Goal: Transaction & Acquisition: Purchase product/service

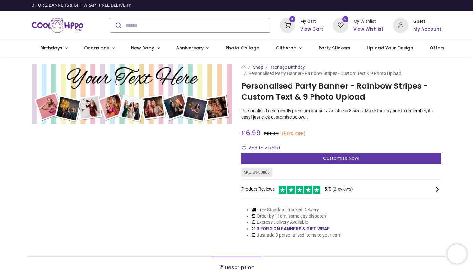
click at [333, 155] on span "Customise Now!" at bounding box center [341, 158] width 36 height 6
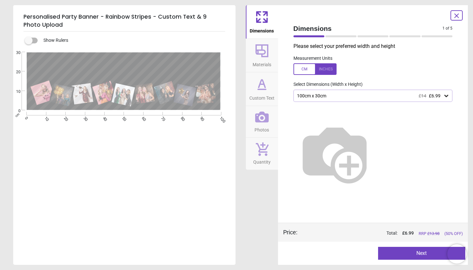
click at [446, 94] on icon at bounding box center [446, 96] width 6 height 6
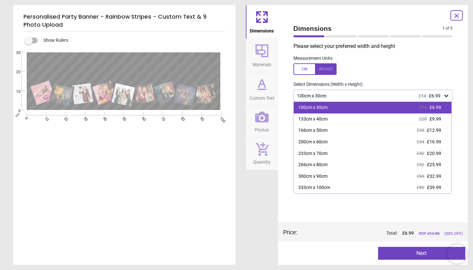
click at [400, 107] on div "100cm x 30cm £14 £6.99" at bounding box center [373, 108] width 158 height 12
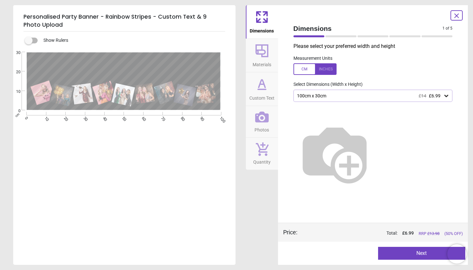
click at [358, 145] on img at bounding box center [334, 153] width 82 height 82
click at [373, 128] on img at bounding box center [334, 153] width 82 height 82
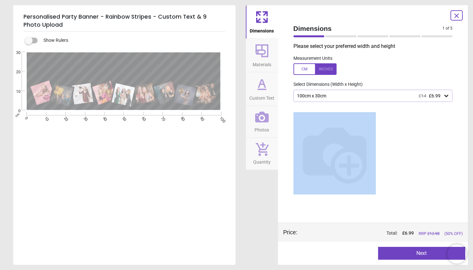
click at [373, 128] on img at bounding box center [334, 153] width 82 height 82
click at [356, 151] on img at bounding box center [334, 153] width 82 height 82
click at [352, 160] on img at bounding box center [334, 153] width 82 height 82
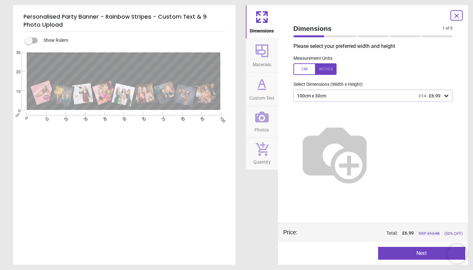
click at [331, 155] on img at bounding box center [334, 153] width 82 height 82
click at [449, 93] on icon at bounding box center [446, 96] width 6 height 6
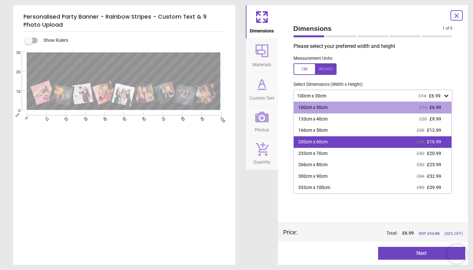
click at [379, 142] on div "200cm x 60cm £34 £16.99" at bounding box center [373, 142] width 158 height 12
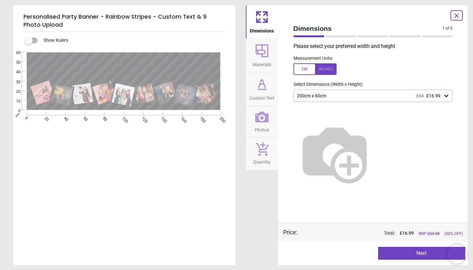
click at [445, 94] on icon at bounding box center [446, 96] width 6 height 6
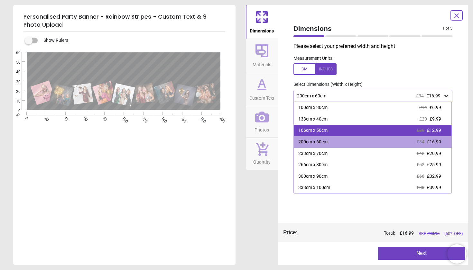
click at [366, 131] on div "166cm x 50cm £26 £12.99" at bounding box center [373, 131] width 158 height 12
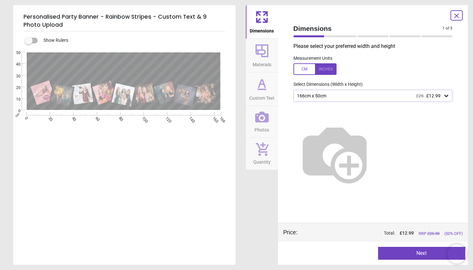
click at [459, 14] on icon at bounding box center [457, 16] width 8 height 8
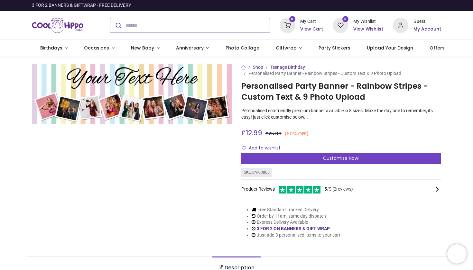
click at [419, 26] on h6 "My Account" at bounding box center [427, 29] width 28 height 6
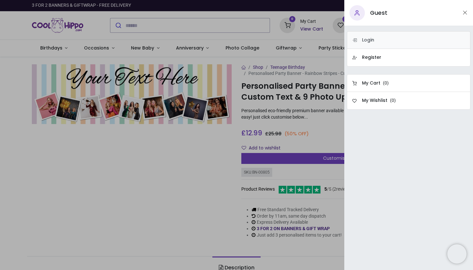
click at [374, 37] on h6 "Login" at bounding box center [368, 40] width 12 height 6
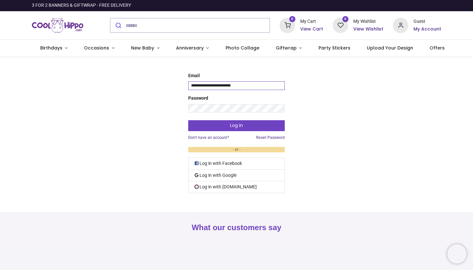
click at [240, 85] on input "**********" at bounding box center [236, 85] width 96 height 9
drag, startPoint x: 246, startPoint y: 86, endPoint x: 158, endPoint y: 99, distance: 88.6
click at [161, 94] on div "**********" at bounding box center [236, 134] width 473 height 123
type input "**********"
click at [267, 135] on link "Reset Password" at bounding box center [270, 137] width 29 height 5
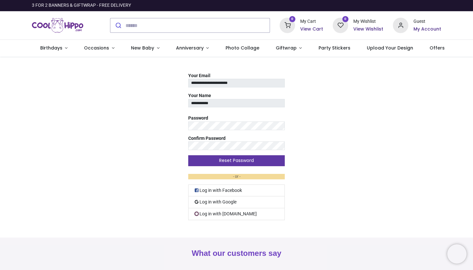
click at [232, 160] on button "Reset Password" at bounding box center [236, 160] width 96 height 11
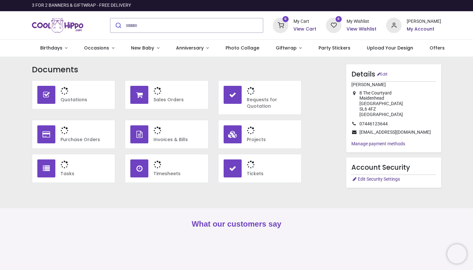
type input "**********"
click at [166, 94] on h3 "1" at bounding box center [177, 91] width 49 height 11
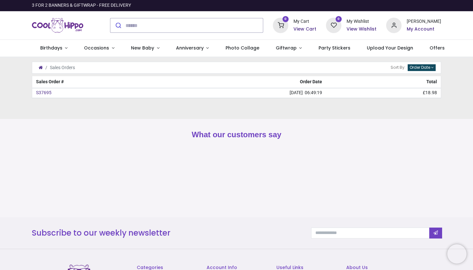
type input "**********"
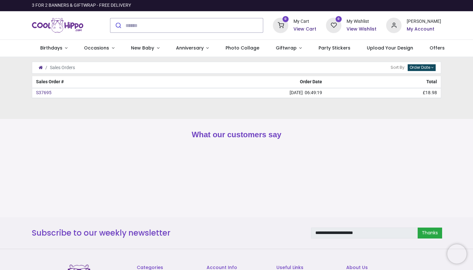
click at [321, 92] on span "06:49:19" at bounding box center [313, 92] width 17 height 5
click at [53, 48] on span "Birthdays" at bounding box center [51, 48] width 22 height 6
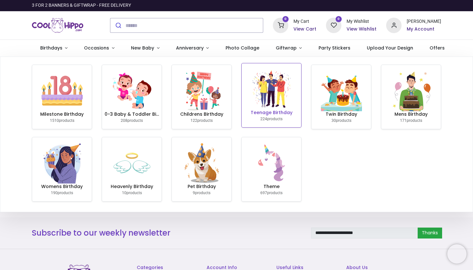
click at [262, 91] on img at bounding box center [271, 89] width 41 height 41
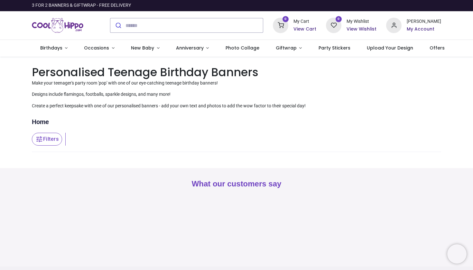
type input "**********"
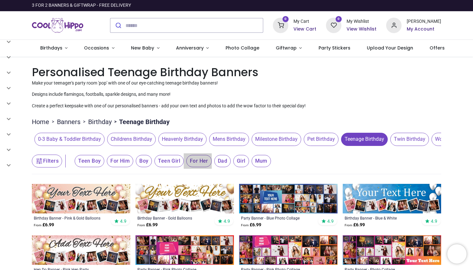
click at [104, 160] on span "For Her" at bounding box center [90, 161] width 30 height 12
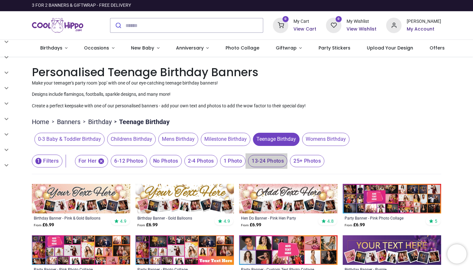
click at [147, 161] on span "13-24 Photos" at bounding box center [129, 161] width 36 height 12
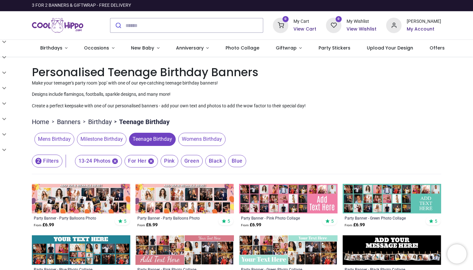
click at [115, 160] on icon "button" at bounding box center [115, 161] width 7 height 7
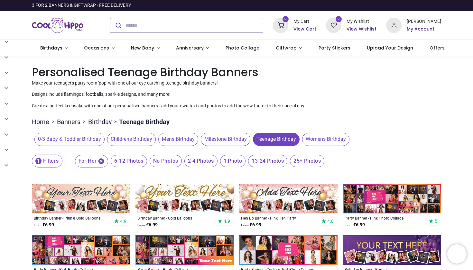
click at [132, 158] on span "6-12 Photos" at bounding box center [129, 161] width 36 height 12
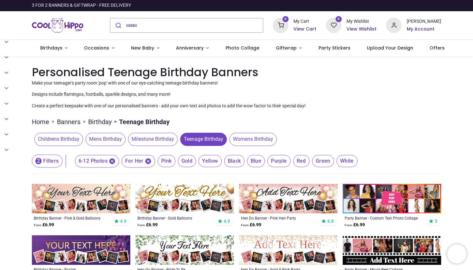
click at [376, 147] on div "Childrens Birthday Mens Birthday Milestone Birthday Teenage Birthday Womens Bir…" at bounding box center [236, 139] width 409 height 18
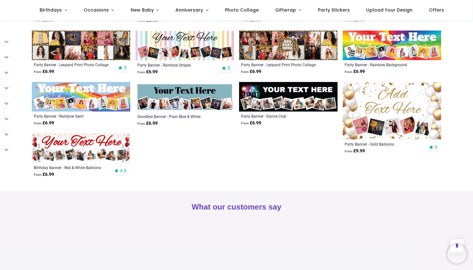
scroll to position [330, 0]
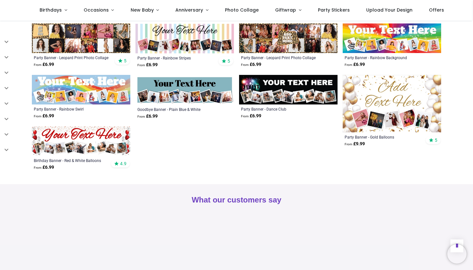
click at [270, 82] on img at bounding box center [288, 90] width 98 height 30
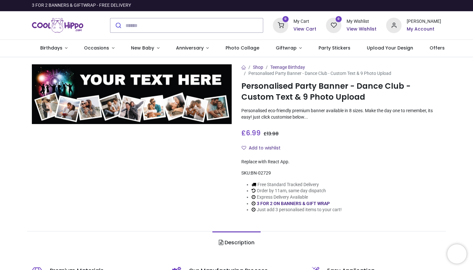
type input "**********"
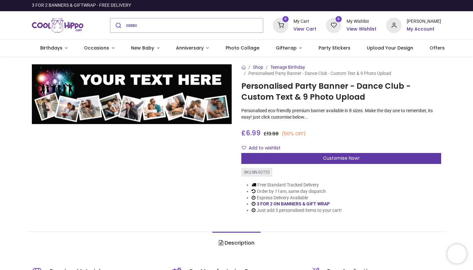
click at [310, 154] on div "Customise Now!" at bounding box center [341, 158] width 200 height 11
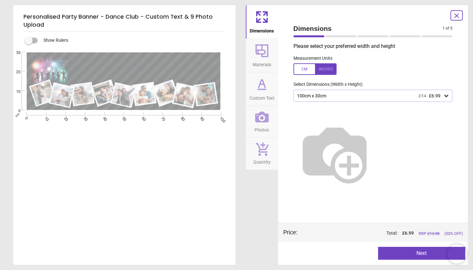
click at [443, 95] on icon at bounding box center [446, 96] width 6 height 6
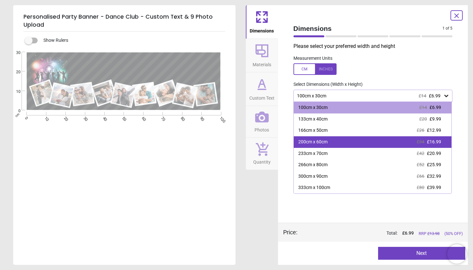
click at [351, 139] on div "200cm x 60cm £34 £16.99" at bounding box center [373, 142] width 158 height 12
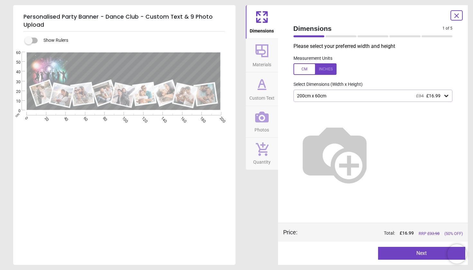
click at [403, 253] on button "Next" at bounding box center [421, 253] width 87 height 13
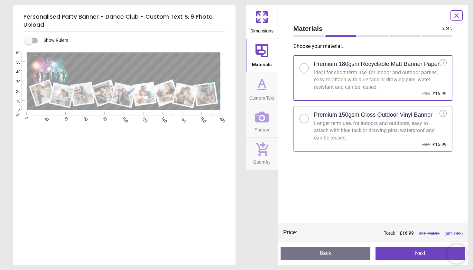
click at [407, 253] on button "Next" at bounding box center [420, 253] width 90 height 13
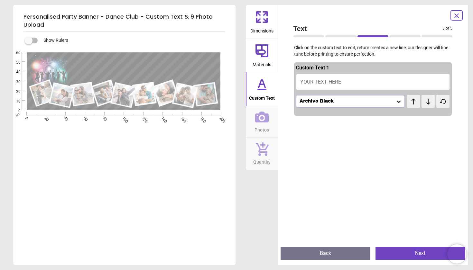
click at [330, 81] on span "YOUR TEXT HERE" at bounding box center [320, 82] width 41 height 6
type textarea "**********"
click at [162, 152] on div "**********" at bounding box center [123, 187] width 221 height 270
click at [394, 254] on button "Next" at bounding box center [420, 253] width 90 height 13
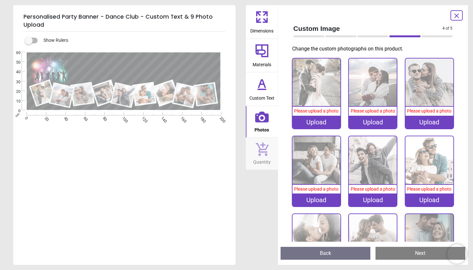
click at [310, 120] on div "Upload" at bounding box center [316, 122] width 48 height 13
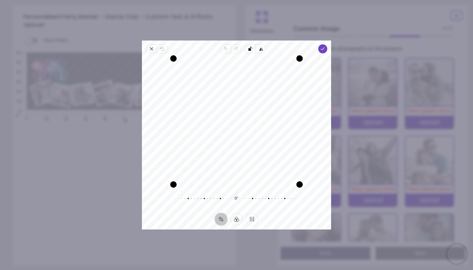
drag, startPoint x: 253, startPoint y: 108, endPoint x: 267, endPoint y: 126, distance: 22.5
click at [267, 126] on div "Recenter" at bounding box center [236, 122] width 179 height 126
click at [322, 48] on icon "button" at bounding box center [322, 48] width 5 height 5
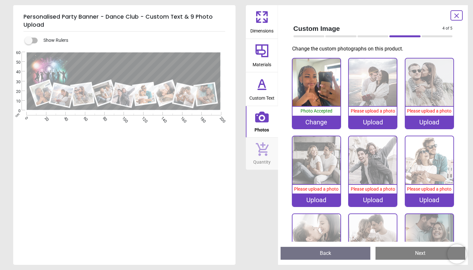
click at [368, 121] on div "Upload" at bounding box center [373, 122] width 48 height 13
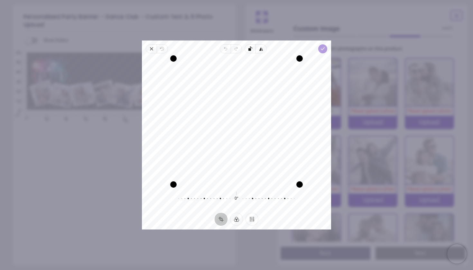
click at [322, 46] on icon "button" at bounding box center [322, 48] width 5 height 5
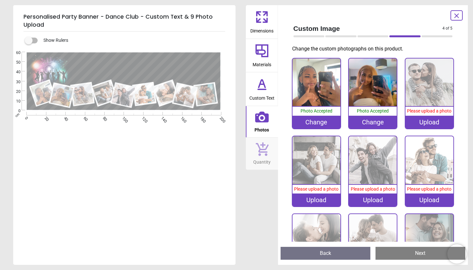
click at [423, 123] on div "Upload" at bounding box center [429, 122] width 48 height 13
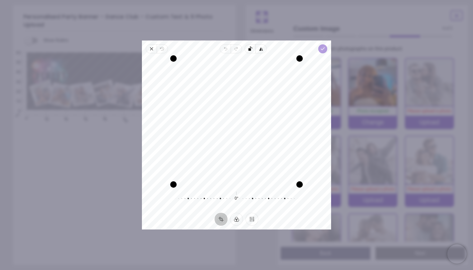
click at [321, 50] on icon "button" at bounding box center [322, 48] width 5 height 5
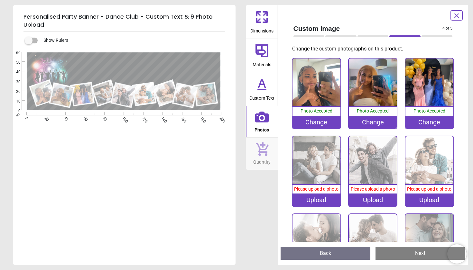
click at [315, 198] on div "Upload" at bounding box center [316, 200] width 48 height 13
click at [310, 198] on div "Upload" at bounding box center [316, 200] width 48 height 13
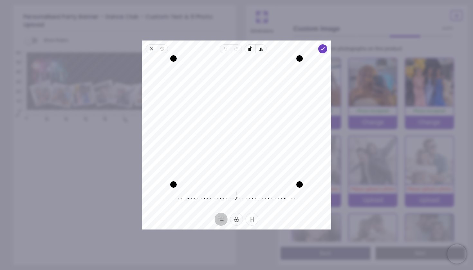
drag, startPoint x: 256, startPoint y: 128, endPoint x: 288, endPoint y: 117, distance: 34.3
click at [288, 117] on div "Recenter" at bounding box center [236, 122] width 179 height 126
drag, startPoint x: 210, startPoint y: 116, endPoint x: 260, endPoint y: 118, distance: 49.6
click at [260, 118] on div "Recenter" at bounding box center [236, 122] width 179 height 126
click at [322, 45] on span "Done" at bounding box center [322, 48] width 9 height 9
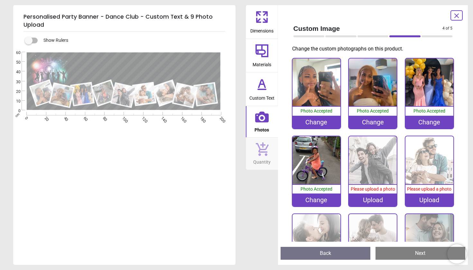
click at [364, 199] on div "Upload" at bounding box center [373, 200] width 48 height 13
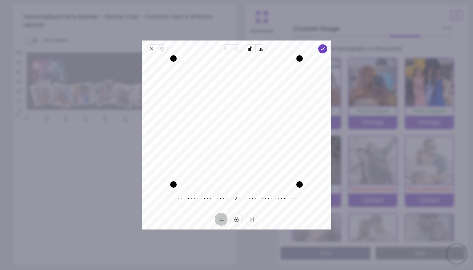
drag, startPoint x: 252, startPoint y: 110, endPoint x: 252, endPoint y: 131, distance: 21.2
click at [252, 132] on div "Recenter" at bounding box center [236, 122] width 179 height 126
click at [323, 48] on icon "button" at bounding box center [322, 48] width 5 height 5
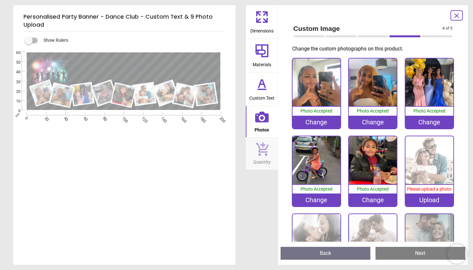
click at [428, 199] on div "Upload" at bounding box center [429, 200] width 48 height 13
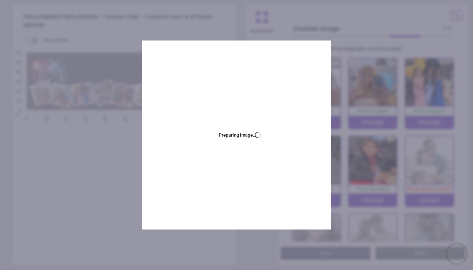
click at [420, 197] on div "Upload" at bounding box center [429, 200] width 48 height 13
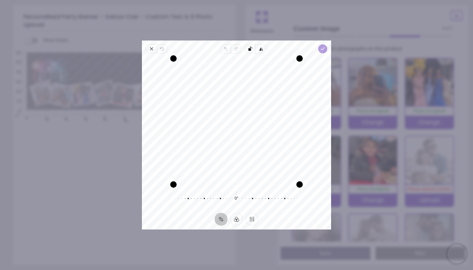
click at [324, 46] on span "Done" at bounding box center [322, 48] width 9 height 9
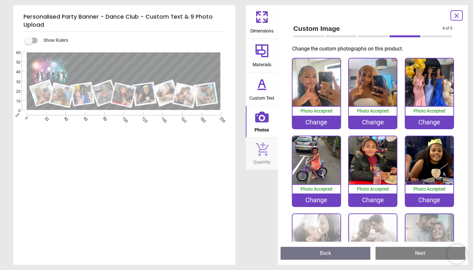
click at [321, 232] on img at bounding box center [316, 238] width 48 height 48
click at [424, 229] on img at bounding box center [429, 238] width 48 height 48
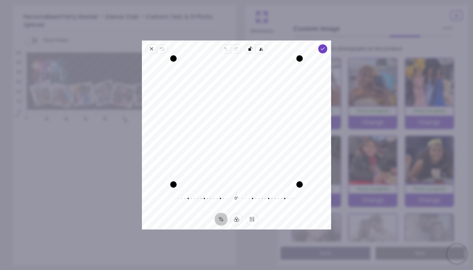
drag, startPoint x: 248, startPoint y: 105, endPoint x: 249, endPoint y: 127, distance: 21.6
click at [249, 127] on div "Recenter" at bounding box center [236, 122] width 179 height 126
click at [324, 46] on span "Done" at bounding box center [322, 48] width 9 height 9
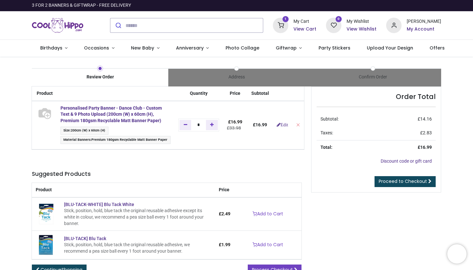
type input "**********"
click at [136, 112] on strong "Personalised Party Banner - Dance Club - Custom Text & 9 Photo Upload (200cm (W…" at bounding box center [110, 114] width 101 height 18
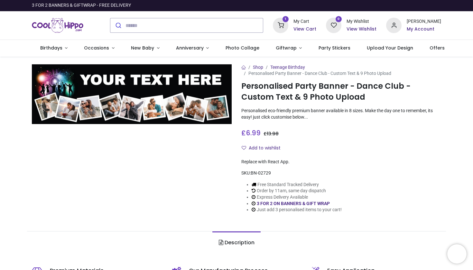
type input "**********"
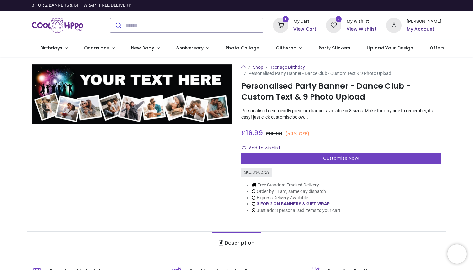
click at [288, 20] on sup "1" at bounding box center [285, 19] width 6 height 6
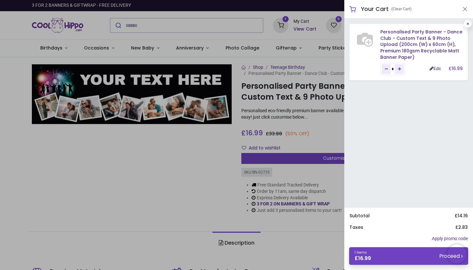
click at [433, 67] on link "Edit" at bounding box center [434, 68] width 11 height 5
click at [432, 67] on link "Edit" at bounding box center [434, 68] width 11 height 5
click at [431, 69] on link "Edit" at bounding box center [434, 68] width 11 height 5
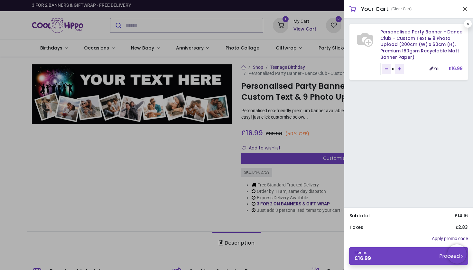
click at [431, 69] on link "Edit" at bounding box center [434, 68] width 11 height 5
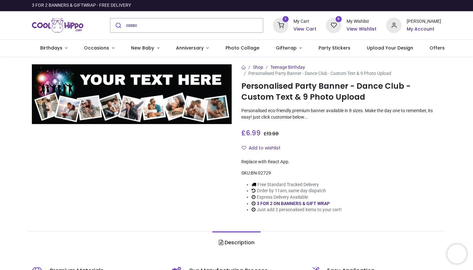
type input "**********"
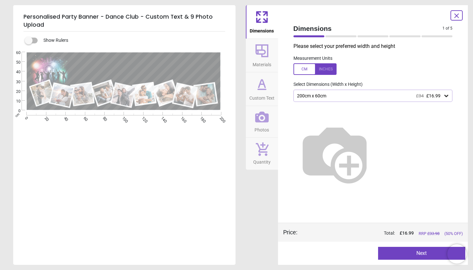
type textarea "**********"
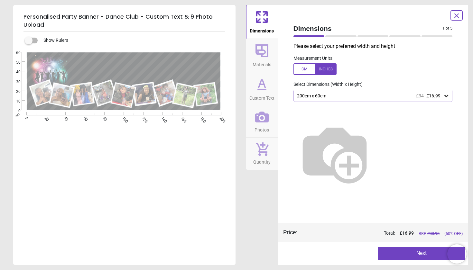
click at [259, 122] on icon at bounding box center [262, 117] width 14 height 14
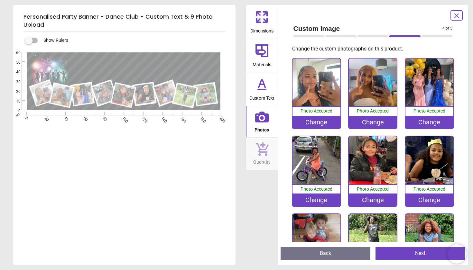
click at [459, 216] on div "Custom Image 4 of 5 4 of 6 Change the custom photographs on this product. 0% Ph…" at bounding box center [373, 135] width 190 height 260
click at [369, 198] on div "Change" at bounding box center [373, 200] width 48 height 13
click at [372, 200] on div "Change" at bounding box center [373, 200] width 48 height 13
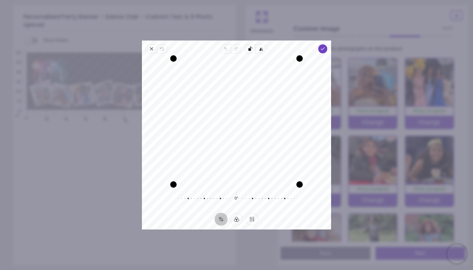
drag, startPoint x: 258, startPoint y: 112, endPoint x: 259, endPoint y: 141, distance: 28.3
click at [259, 141] on div "Recenter" at bounding box center [236, 122] width 179 height 126
click at [323, 46] on icon "button" at bounding box center [322, 48] width 5 height 5
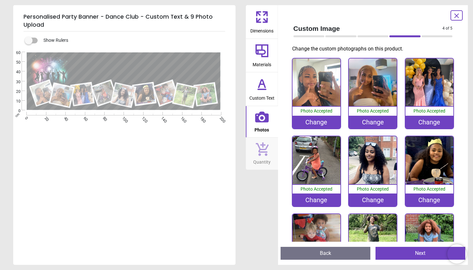
click at [312, 120] on div "Change" at bounding box center [316, 122] width 48 height 13
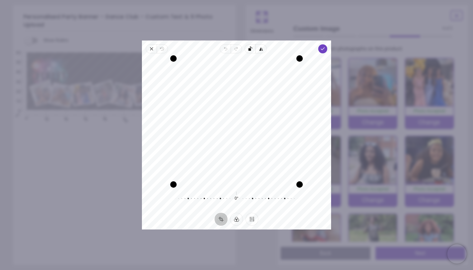
drag, startPoint x: 247, startPoint y: 133, endPoint x: 261, endPoint y: 121, distance: 18.9
click at [261, 121] on div "Recenter" at bounding box center [236, 122] width 179 height 126
click at [322, 47] on icon "button" at bounding box center [322, 48] width 5 height 5
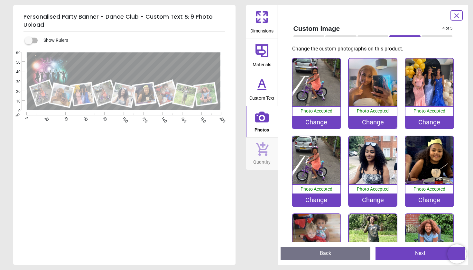
click at [363, 122] on div "Change" at bounding box center [373, 122] width 48 height 13
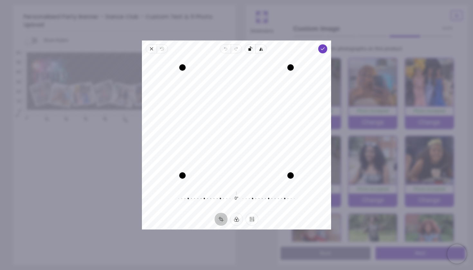
drag, startPoint x: 247, startPoint y: 93, endPoint x: 248, endPoint y: 108, distance: 15.2
click at [248, 109] on div "Recenter" at bounding box center [236, 122] width 179 height 126
drag, startPoint x: 237, startPoint y: 111, endPoint x: 242, endPoint y: 112, distance: 5.3
click at [242, 112] on div "Recenter" at bounding box center [236, 122] width 179 height 126
click at [320, 47] on icon "button" at bounding box center [322, 48] width 5 height 5
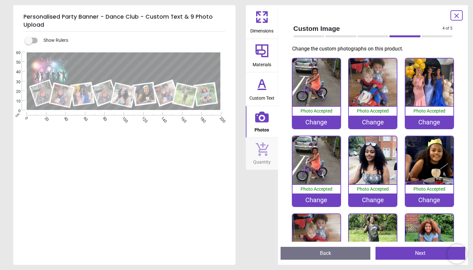
click at [422, 120] on div "Change" at bounding box center [429, 122] width 48 height 13
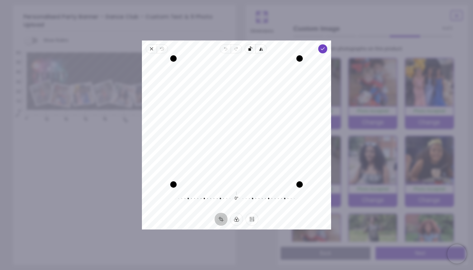
drag, startPoint x: 245, startPoint y: 118, endPoint x: 239, endPoint y: 138, distance: 20.1
click at [240, 138] on div "Recenter" at bounding box center [236, 122] width 179 height 126
click at [324, 48] on polyline "button" at bounding box center [323, 49] width 4 height 2
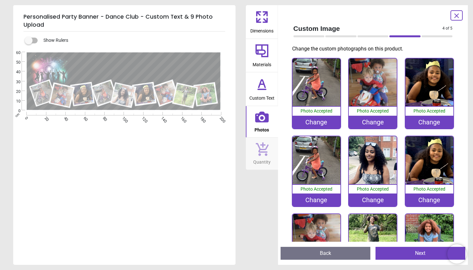
click at [308, 199] on div "Change" at bounding box center [316, 200] width 48 height 13
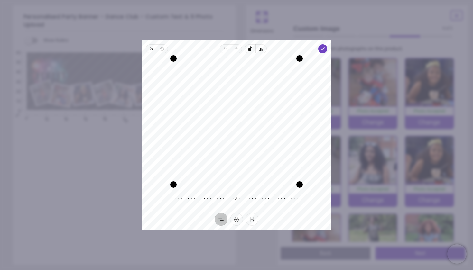
drag, startPoint x: 234, startPoint y: 103, endPoint x: 236, endPoint y: 128, distance: 25.1
click at [236, 128] on div "Recenter" at bounding box center [236, 122] width 179 height 126
click at [323, 50] on icon "button" at bounding box center [322, 48] width 5 height 5
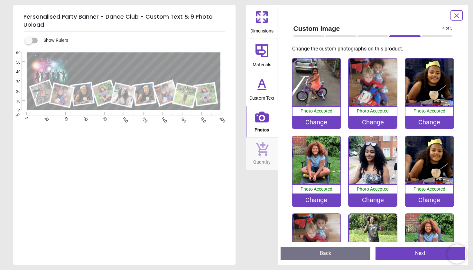
click at [424, 200] on div "Change" at bounding box center [429, 200] width 48 height 13
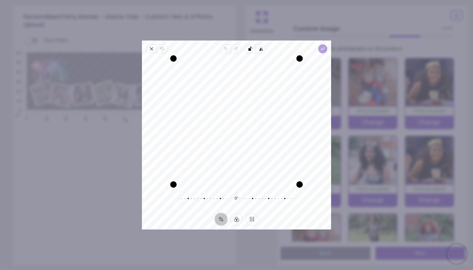
click at [319, 50] on span "Done" at bounding box center [322, 48] width 9 height 9
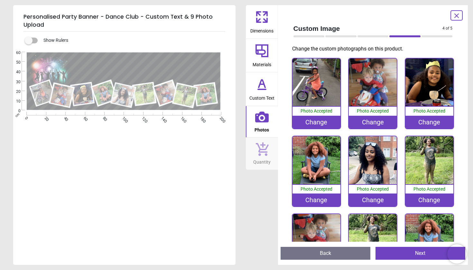
click at [319, 230] on img at bounding box center [316, 238] width 48 height 48
click at [317, 223] on img at bounding box center [316, 238] width 48 height 48
click at [314, 229] on img at bounding box center [316, 238] width 48 height 48
click at [137, 177] on div ".cls-1 { filter: url(#drop-shadow-2); } .cls-1, .cls-2, .cls-3, .cls-4, .cls-5,…" at bounding box center [123, 133] width 221 height 162
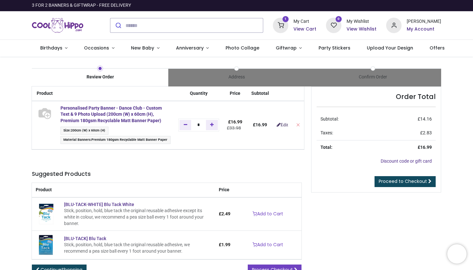
type input "**********"
click at [109, 114] on strong "Personalised Party Banner - Dance Club - Custom Text & 9 Photo Upload (200cm (W…" at bounding box center [110, 114] width 101 height 18
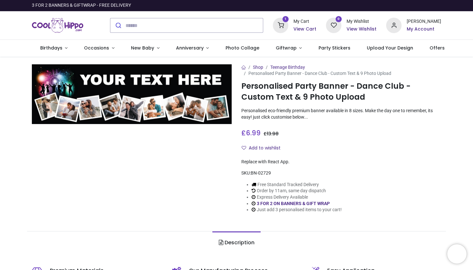
type input "**********"
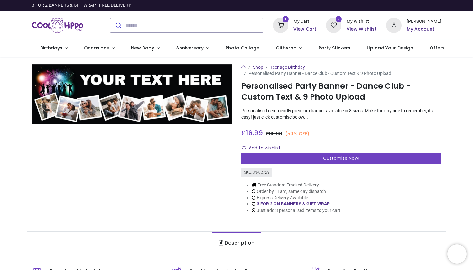
click at [288, 27] on icon at bounding box center [280, 25] width 15 height 15
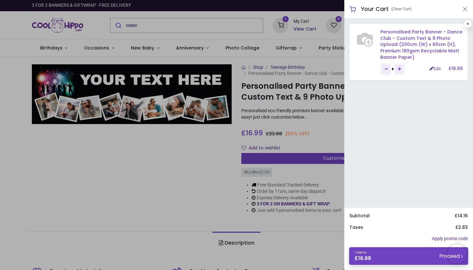
click at [388, 47] on link "Personalised Party Banner - Dance Club - Custom Text & 9 Photo Upload (200cm (W…" at bounding box center [421, 45] width 82 height 32
click at [407, 41] on link "Personalised Party Banner - Dance Club - Custom Text & 9 Photo Upload (200cm (W…" at bounding box center [421, 45] width 82 height 32
click at [435, 67] on link "Edit" at bounding box center [434, 68] width 11 height 5
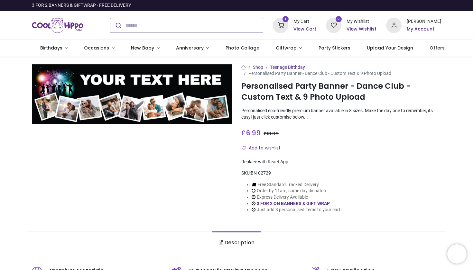
type input "**********"
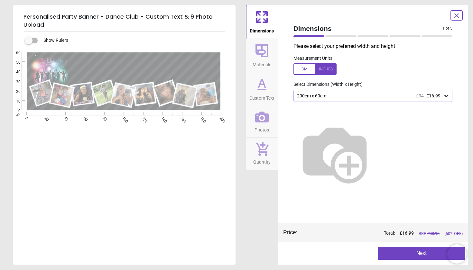
click at [411, 252] on button "Next" at bounding box center [421, 253] width 87 height 13
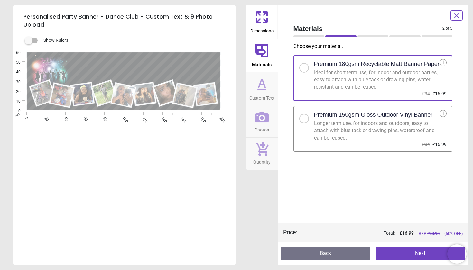
click at [411, 255] on button "Next" at bounding box center [420, 253] width 90 height 13
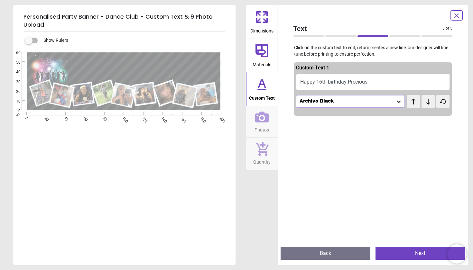
click at [395, 100] on div "Archivo Black" at bounding box center [347, 101] width 97 height 5
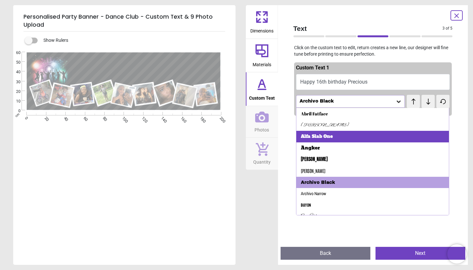
click at [342, 134] on div "Alfa Slab One" at bounding box center [372, 137] width 153 height 12
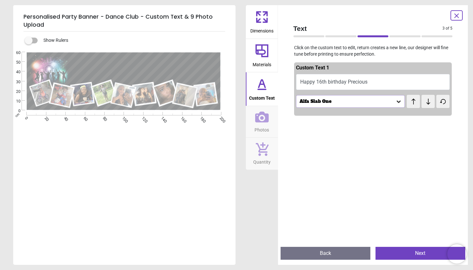
click at [399, 98] on icon at bounding box center [398, 101] width 6 height 6
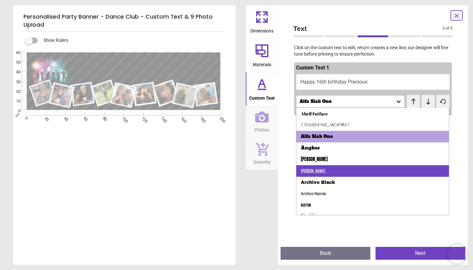
click at [335, 169] on div "Antonio" at bounding box center [372, 171] width 153 height 12
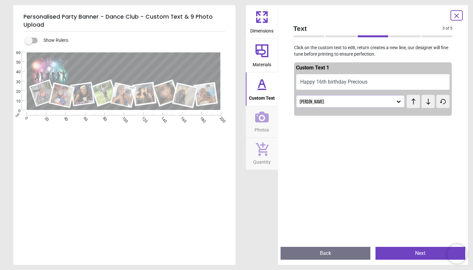
click at [397, 99] on icon at bounding box center [398, 101] width 6 height 6
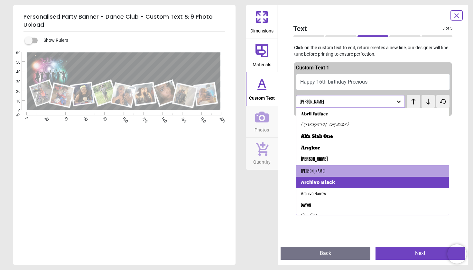
click at [320, 183] on div "Archivo Black" at bounding box center [318, 182] width 34 height 6
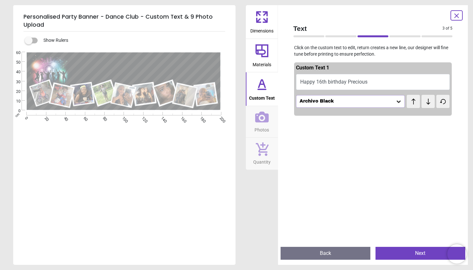
click at [398, 98] on icon at bounding box center [398, 101] width 6 height 6
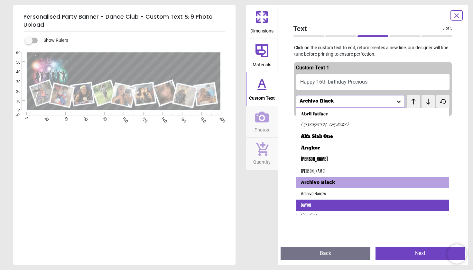
click at [321, 202] on div "Bayon" at bounding box center [372, 206] width 153 height 12
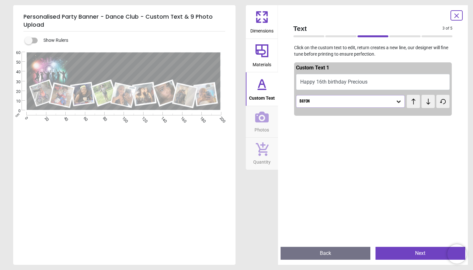
click at [399, 100] on icon at bounding box center [398, 101] width 6 height 6
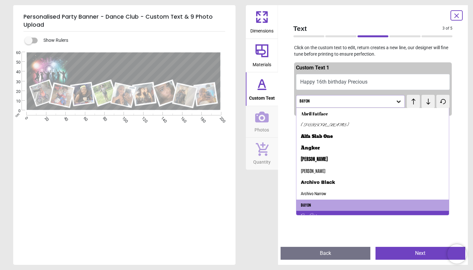
click at [323, 215] on div "Great Vibes" at bounding box center [372, 217] width 153 height 12
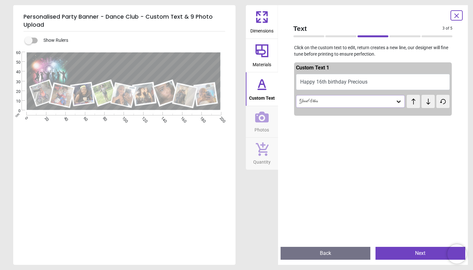
click at [405, 254] on button "Next" at bounding box center [420, 253] width 90 height 13
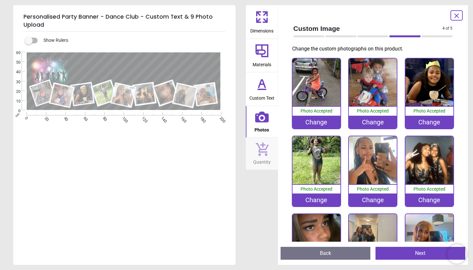
click at [408, 255] on button "Next" at bounding box center [420, 253] width 90 height 13
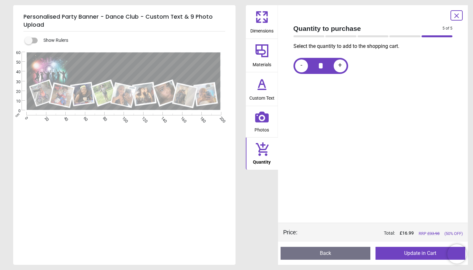
click at [409, 252] on button "Update in Cart" at bounding box center [420, 253] width 90 height 13
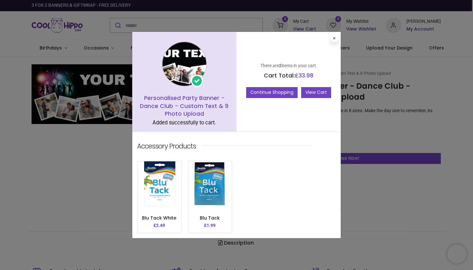
click at [309, 94] on link "View Cart" at bounding box center [316, 92] width 30 height 11
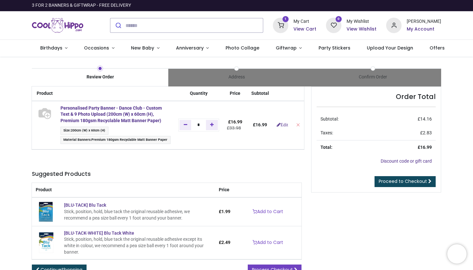
type input "**********"
click at [343, 232] on div "Order Total Subtotal: £ 14.16 Taxes: £ 2.83 Total: £ 16.99 Discount code or gif…" at bounding box center [376, 186] width 140 height 199
click at [270, 209] on link "Add to Cart" at bounding box center [267, 211] width 39 height 11
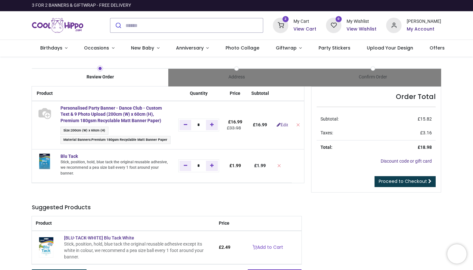
click at [391, 182] on span "Proceed to Checkout" at bounding box center [403, 181] width 48 height 6
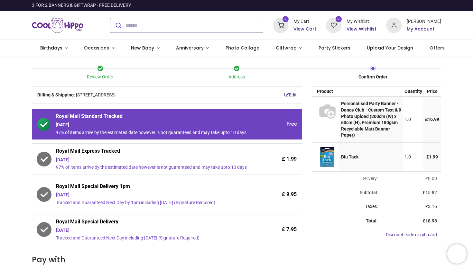
click at [350, 260] on div "Your order: £ 18.98 Product Quantity Price Personalised Party Banner - Dance Cl…" at bounding box center [376, 238] width 139 height 302
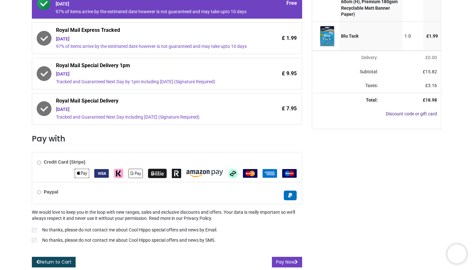
scroll to position [129, 0]
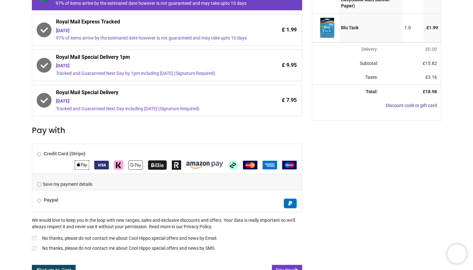
click at [80, 170] on img "Apple Pay" at bounding box center [82, 164] width 14 height 9
click at [325, 241] on div "Your order: £ 18.98 Product Quantity Price Personalised Party Banner - Dance Cl…" at bounding box center [376, 116] width 139 height 319
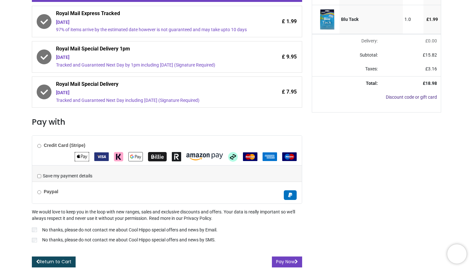
scroll to position [146, 0]
click at [284, 261] on button "Pay Now" at bounding box center [287, 262] width 30 height 11
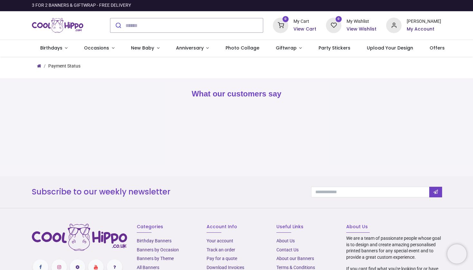
type input "**********"
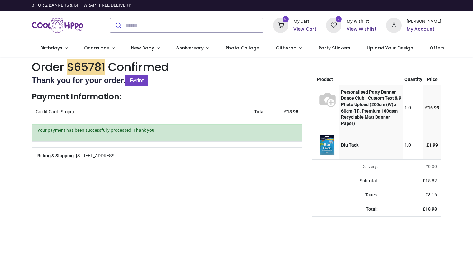
type input "**********"
